Goal: Information Seeking & Learning: Learn about a topic

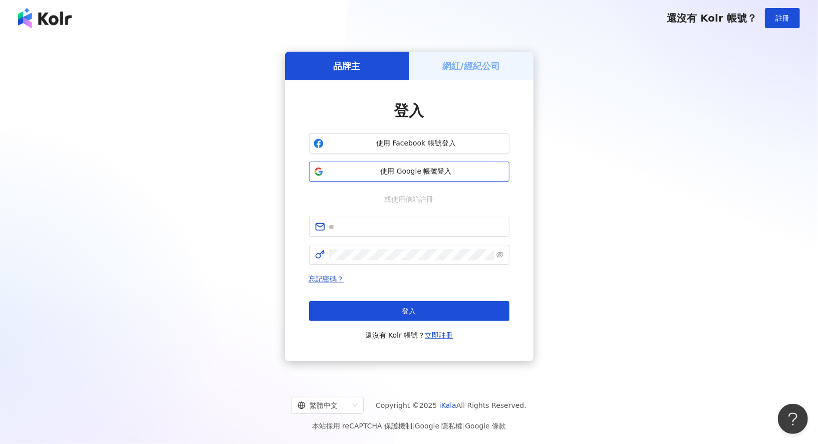
click at [486, 164] on button "使用 Google 帳號登入" at bounding box center [409, 171] width 200 height 20
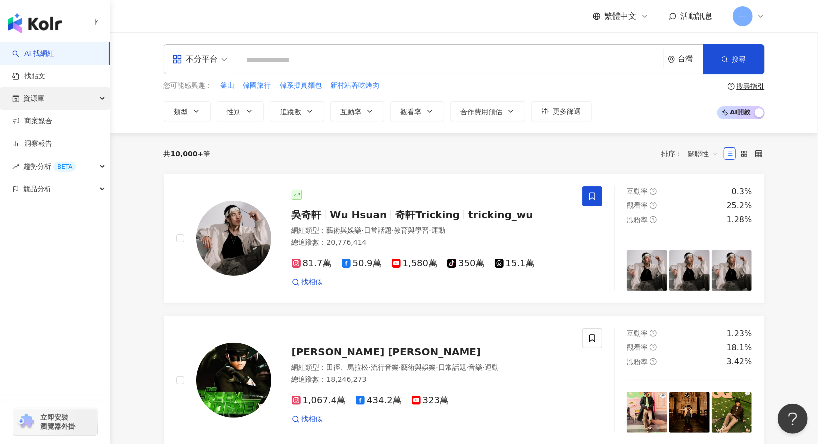
click at [88, 103] on div "資源庫" at bounding box center [55, 98] width 110 height 23
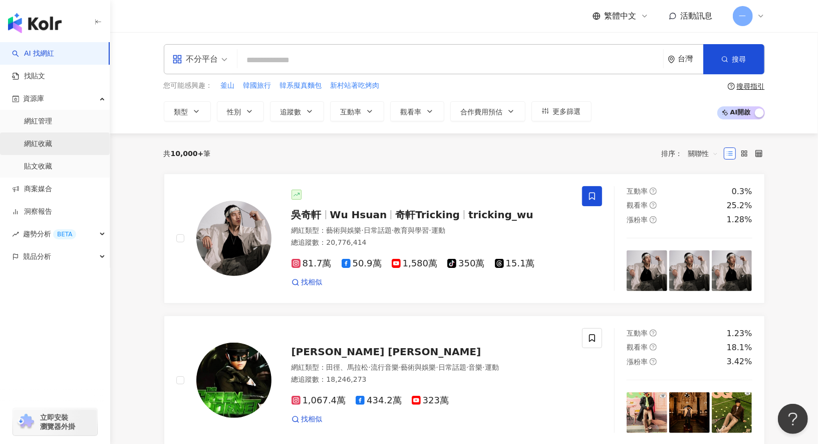
click at [52, 143] on link "網紅收藏" at bounding box center [38, 144] width 28 height 10
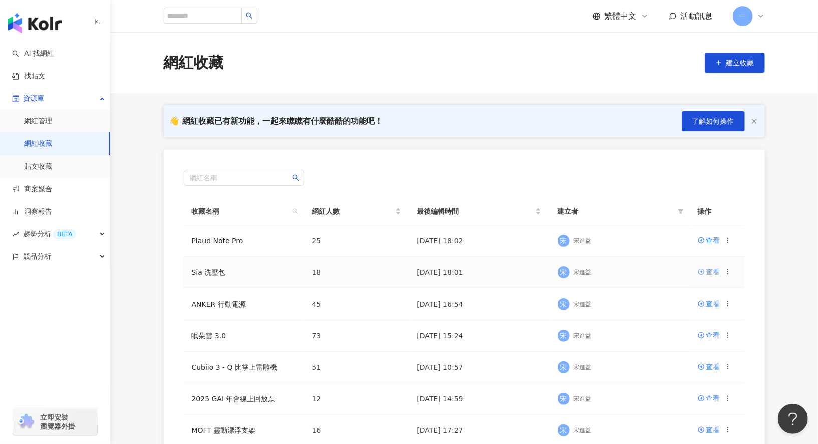
click at [711, 270] on div "查看" at bounding box center [714, 271] width 14 height 11
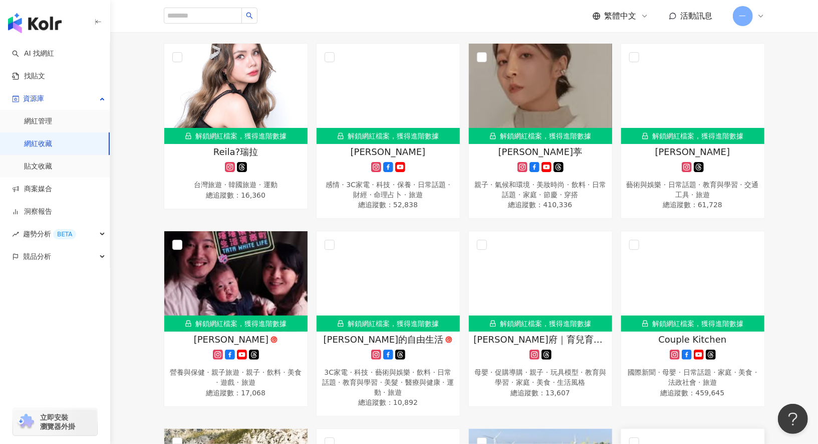
scroll to position [211, 0]
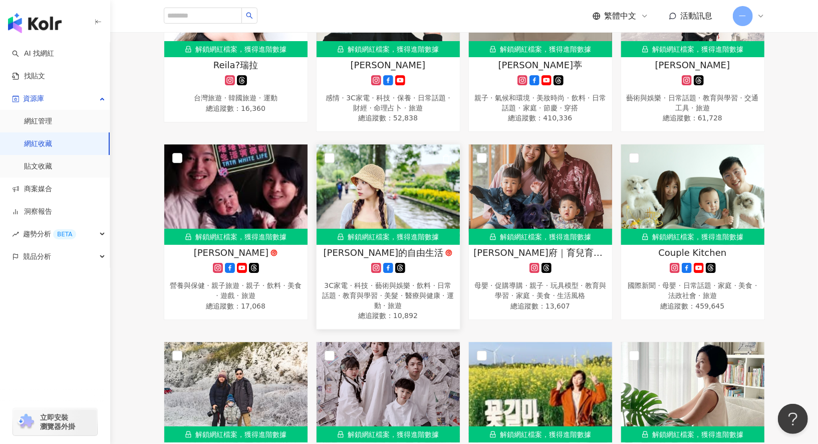
click at [378, 265] on rect at bounding box center [376, 268] width 8 height 8
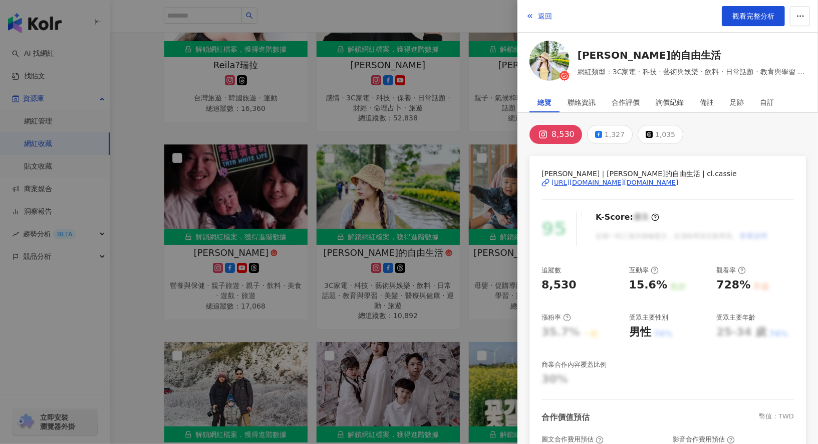
click at [615, 175] on span "Cassie Lin｜凱西的自由生活 | cl.cassie" at bounding box center [668, 173] width 253 height 11
click at [614, 180] on div "https://www.instagram.com/cl.cassie/" at bounding box center [615, 182] width 127 height 9
click at [551, 15] on span "返回" at bounding box center [545, 16] width 14 height 8
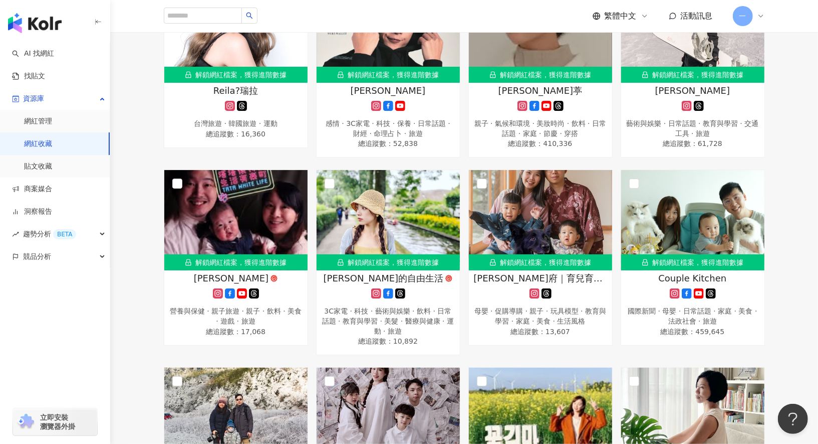
scroll to position [0, 0]
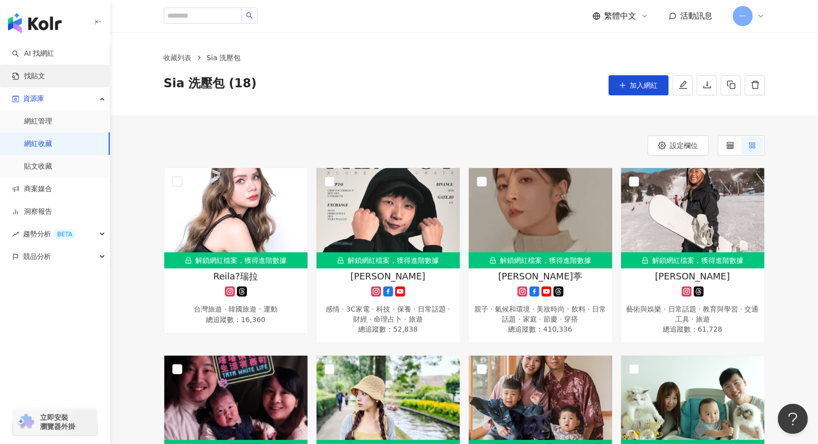
click at [45, 78] on link "找貼文" at bounding box center [28, 76] width 33 height 10
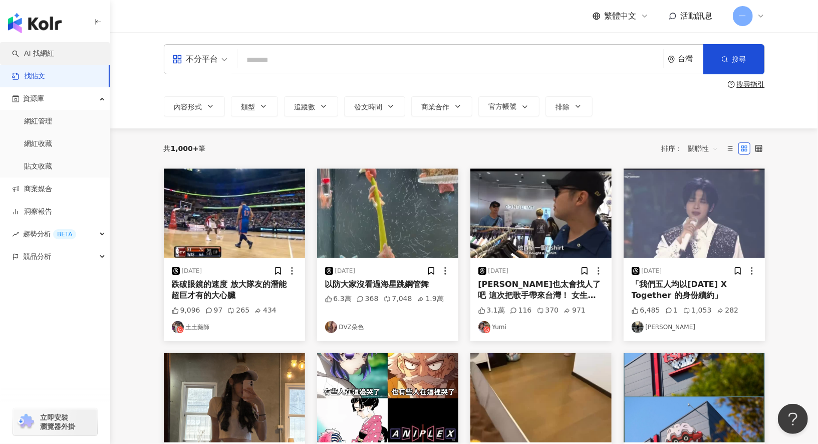
click at [54, 57] on link "AI 找網紅" at bounding box center [33, 54] width 42 height 10
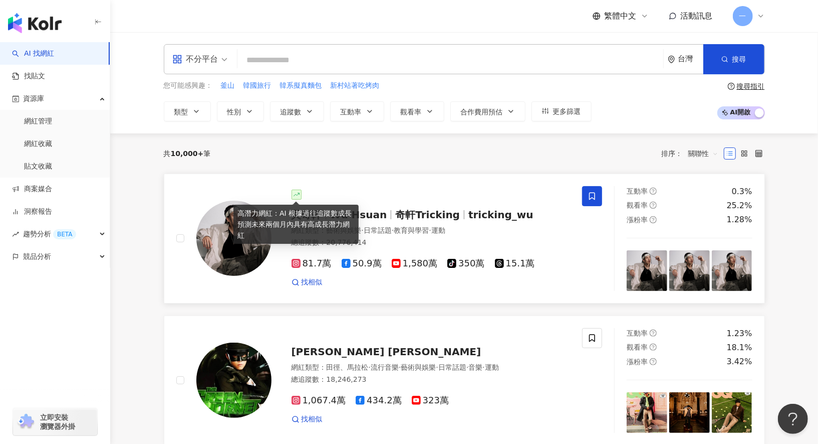
click at [298, 191] on icon at bounding box center [297, 194] width 6 height 6
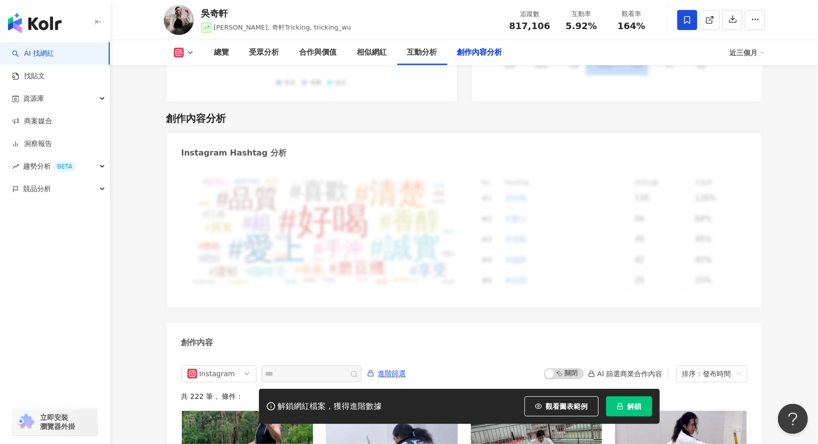
scroll to position [3080, 0]
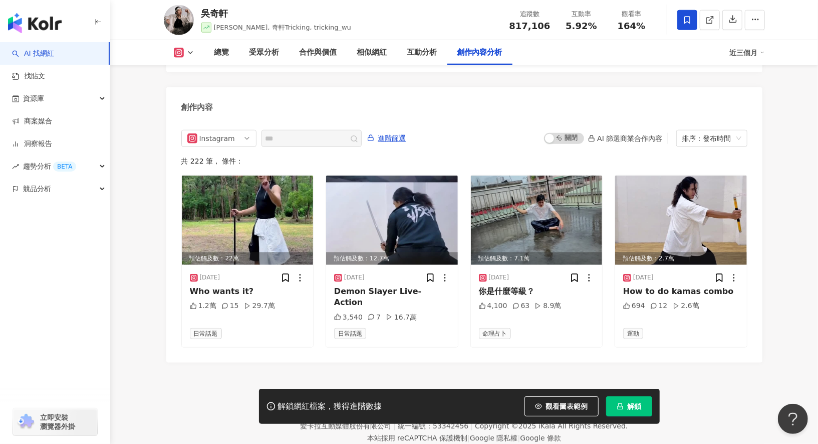
click at [793, 418] on div "解鎖網紅檔案，獲得進階數據 觀看圖表範例 解鎖" at bounding box center [409, 405] width 818 height 35
click at [798, 419] on div "解鎖網紅檔案，獲得進階數據 觀看圖表範例 解鎖" at bounding box center [409, 405] width 818 height 35
click at [722, 362] on footer "Kolr 使用條款 隱私權保護 聯絡我們 愛卡拉互動媒體股份有限公司 | 統一編號：53342456 | Copyright © 2025 iKala All…" at bounding box center [464, 417] width 708 height 111
click at [797, 422] on div "解鎖網紅檔案，獲得進階數據 觀看圖表範例 解鎖" at bounding box center [409, 405] width 818 height 35
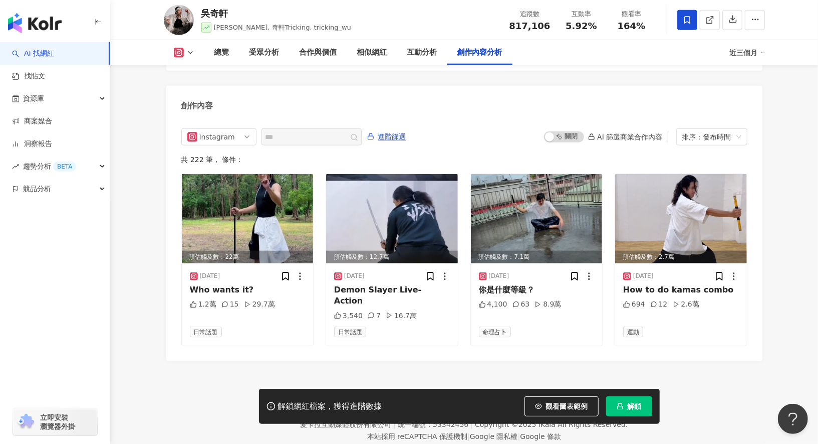
click at [794, 418] on div "解鎖網紅檔案，獲得進階數據 觀看圖表範例 解鎖" at bounding box center [409, 405] width 818 height 35
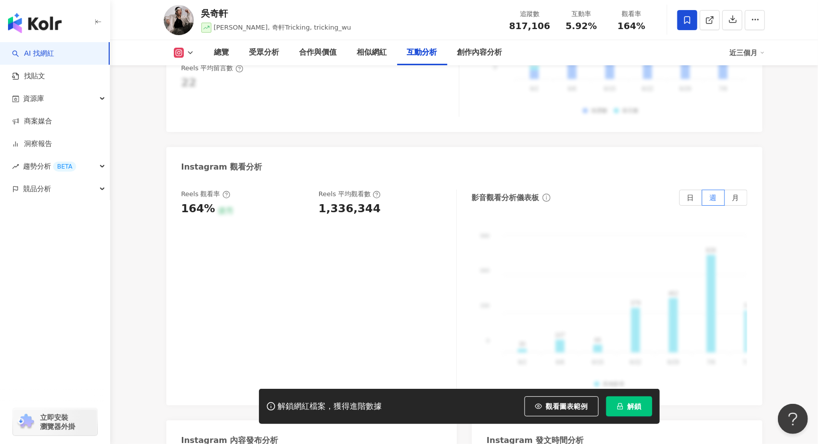
click at [792, 419] on div "解鎖網紅檔案，獲得進階數據 觀看圖表範例 解鎖" at bounding box center [409, 405] width 818 height 35
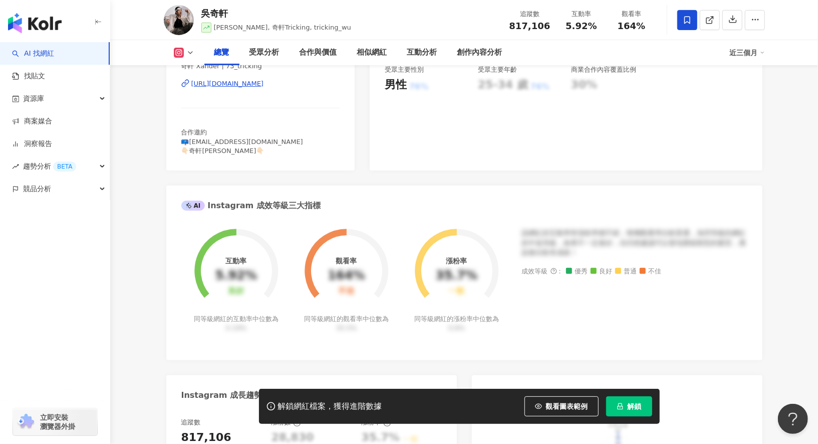
scroll to position [0, 0]
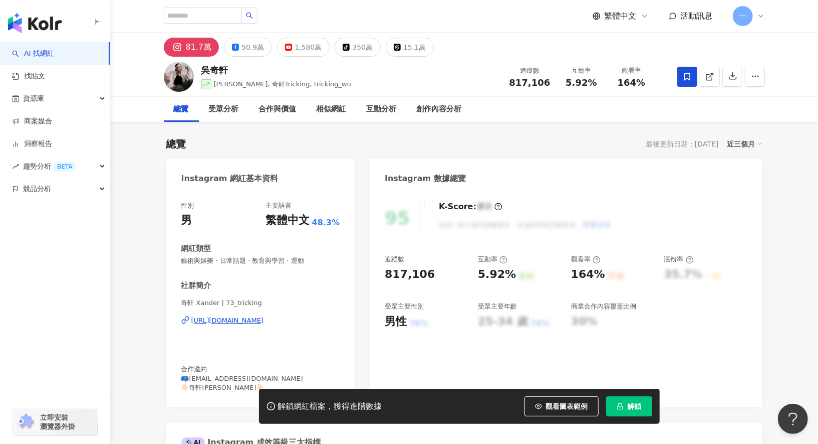
click at [54, 59] on link "AI 找網紅" at bounding box center [33, 54] width 42 height 10
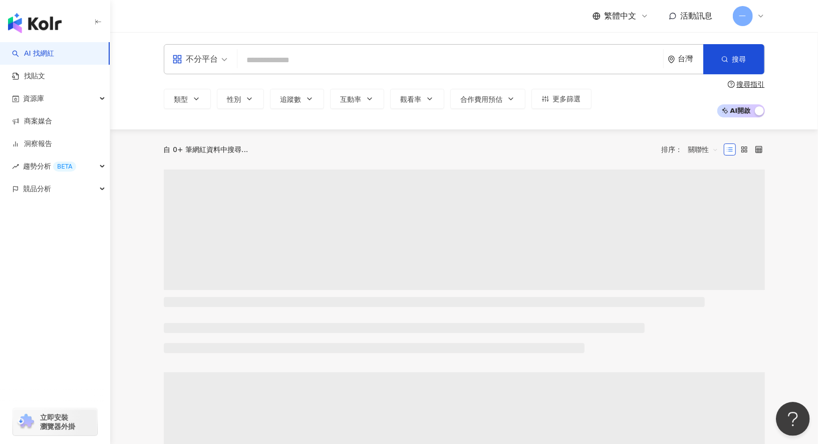
click at [790, 419] on button "Open Beacon popover" at bounding box center [791, 416] width 30 height 30
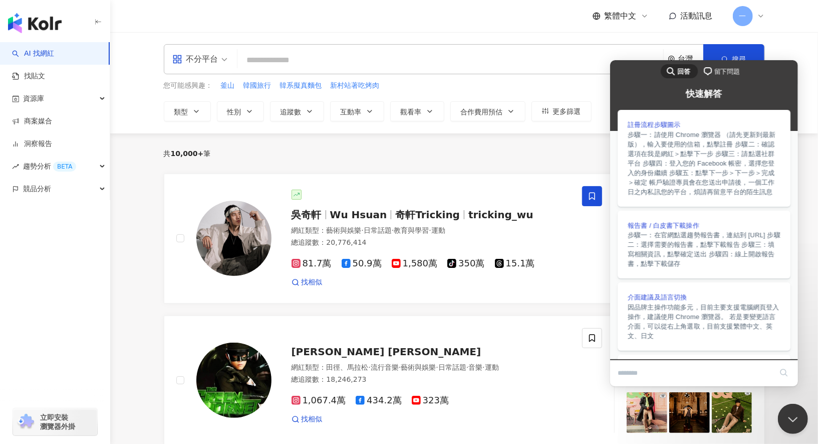
click at [307, 151] on div "共 10,000+ 筆 排序： 關聯性" at bounding box center [464, 153] width 601 height 16
click at [351, 164] on div "共 10,000+ 筆 排序： 關聯性" at bounding box center [464, 153] width 601 height 40
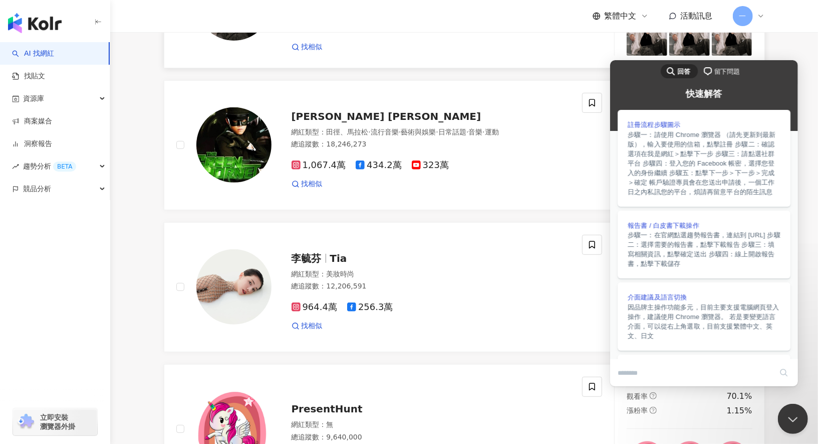
scroll to position [91, 0]
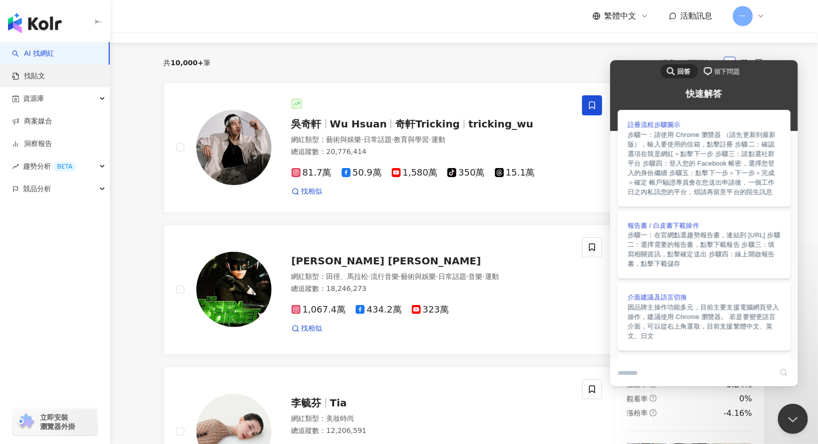
click at [37, 81] on link "找貼文" at bounding box center [28, 76] width 33 height 10
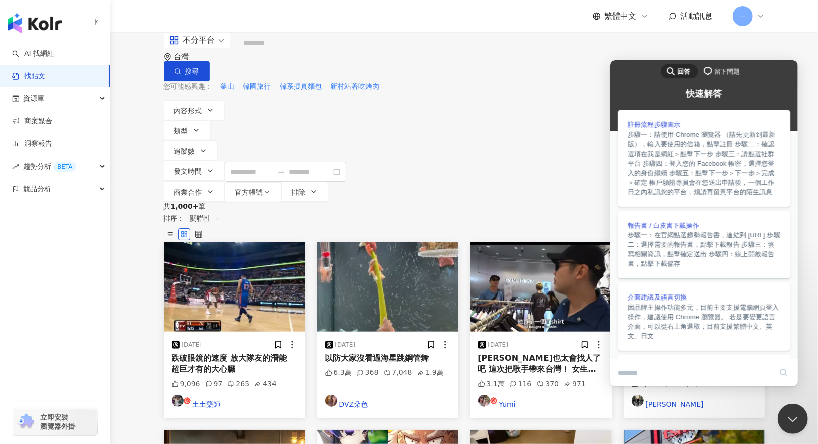
click at [280, 54] on input "search" at bounding box center [284, 44] width 91 height 22
click at [54, 52] on link "AI 找網紅" at bounding box center [33, 54] width 42 height 10
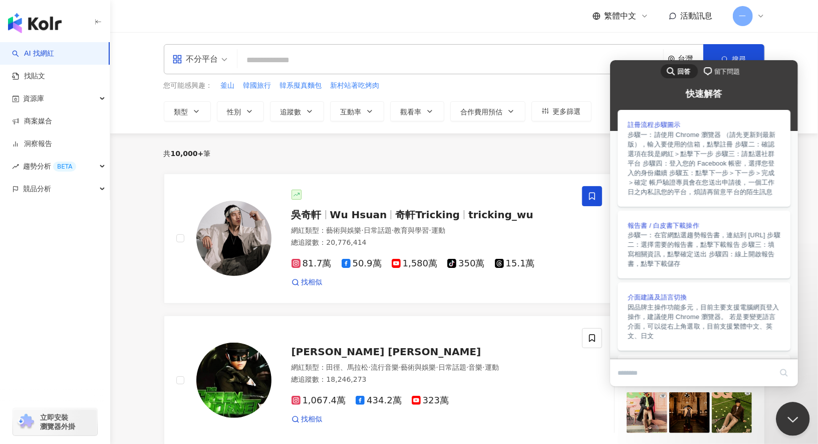
click at [790, 412] on button "Close Beacon popover" at bounding box center [791, 416] width 30 height 30
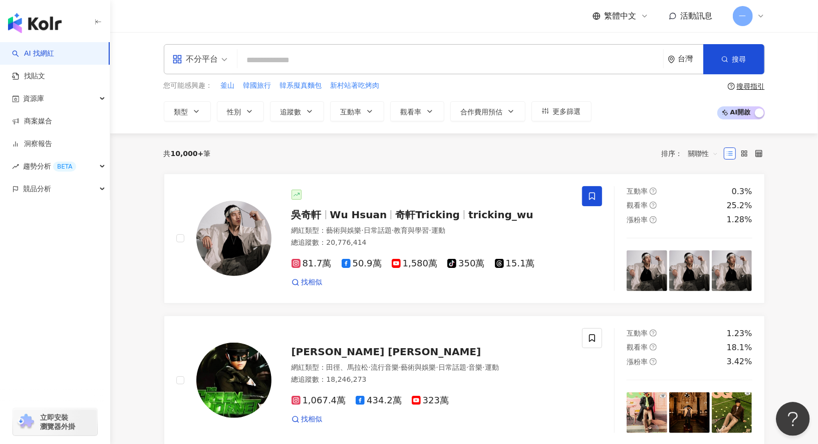
click at [793, 418] on button "Open Beacon popover" at bounding box center [791, 416] width 30 height 30
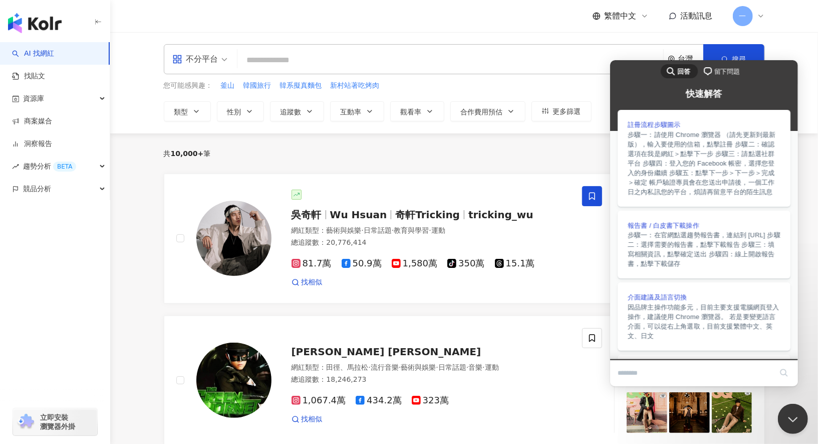
click at [733, 67] on span "留下問題" at bounding box center [727, 71] width 26 height 10
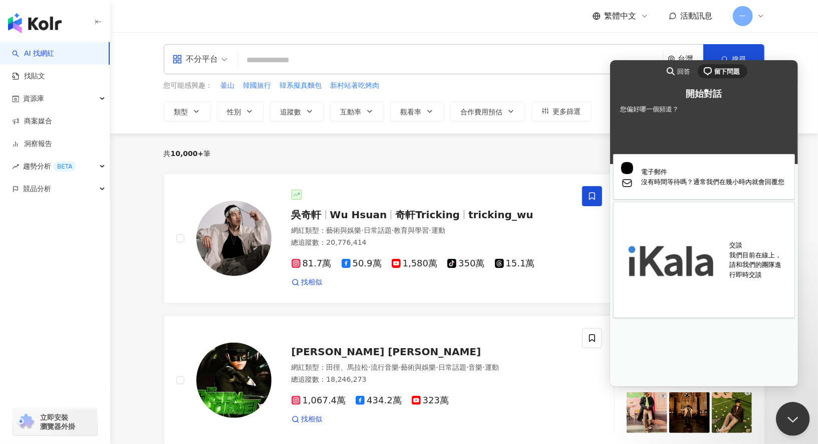
click at [788, 414] on button "Close Beacon popover" at bounding box center [791, 416] width 30 height 30
